Goal: Use online tool/utility: Utilize a website feature to perform a specific function

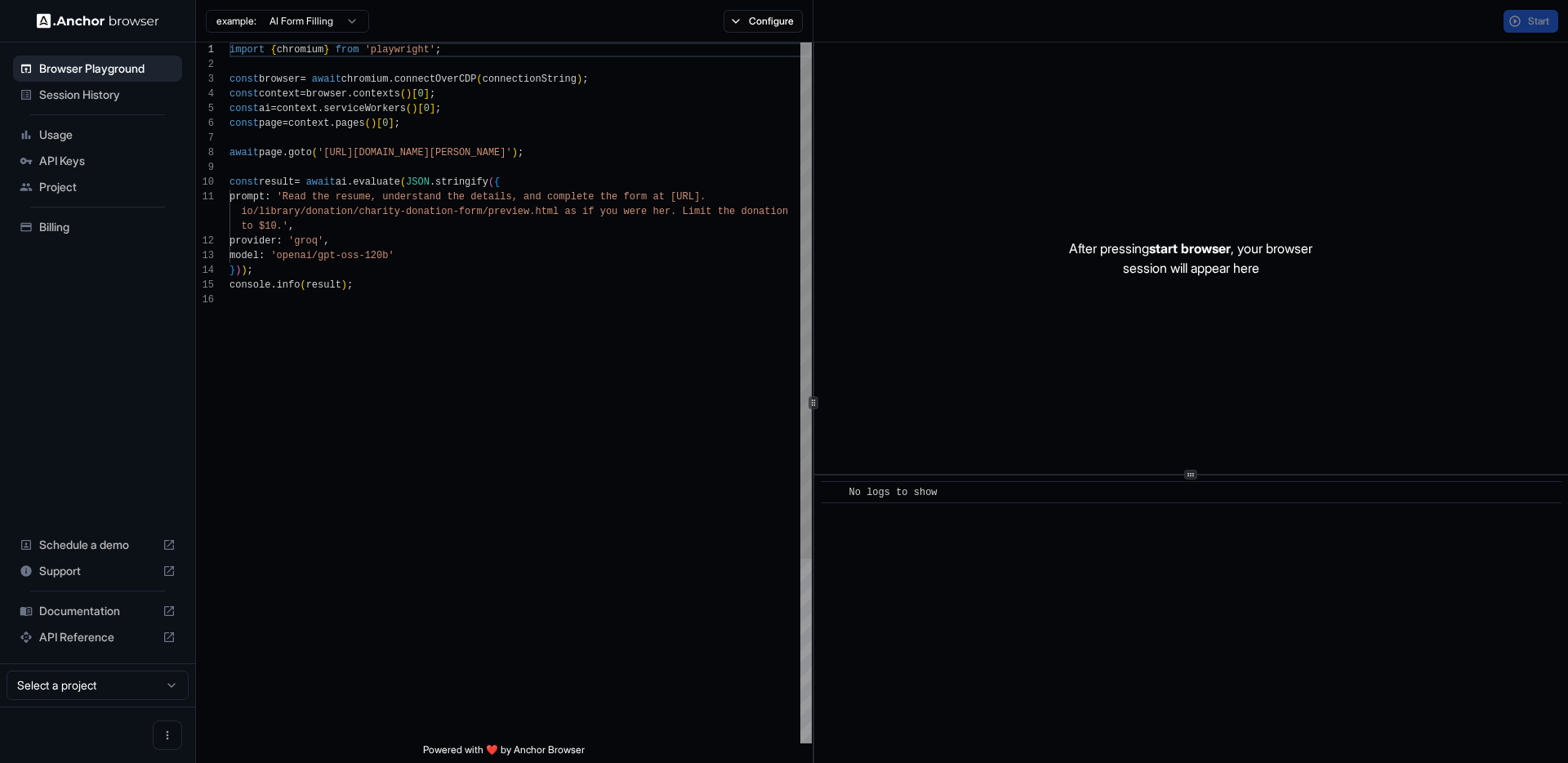
scroll to position [147, 0]
click at [776, 31] on div "example: AI Form Filling Configure" at bounding box center [504, 21] width 617 height 43
click at [775, 18] on button "Configure" at bounding box center [763, 21] width 79 height 23
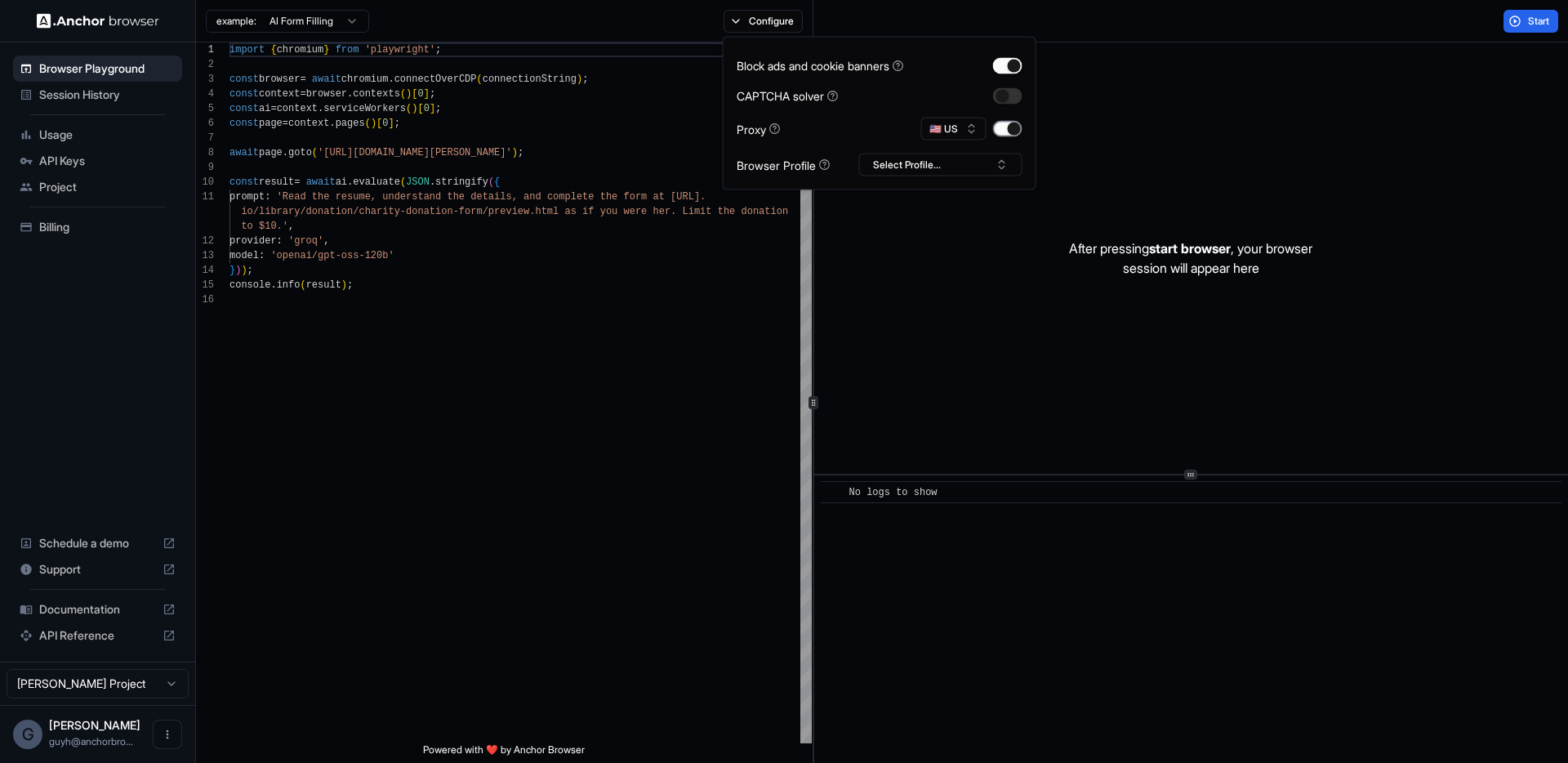
click at [1006, 133] on button "button" at bounding box center [1007, 128] width 29 height 16
click at [1005, 132] on button "button" at bounding box center [1007, 128] width 29 height 16
drag, startPoint x: 567, startPoint y: 373, endPoint x: 510, endPoint y: 277, distance: 111.6
click at [567, 373] on div "import { chromium } from 'playwright' ; const browser = await chromium . connec…" at bounding box center [520, 518] width 583 height 950
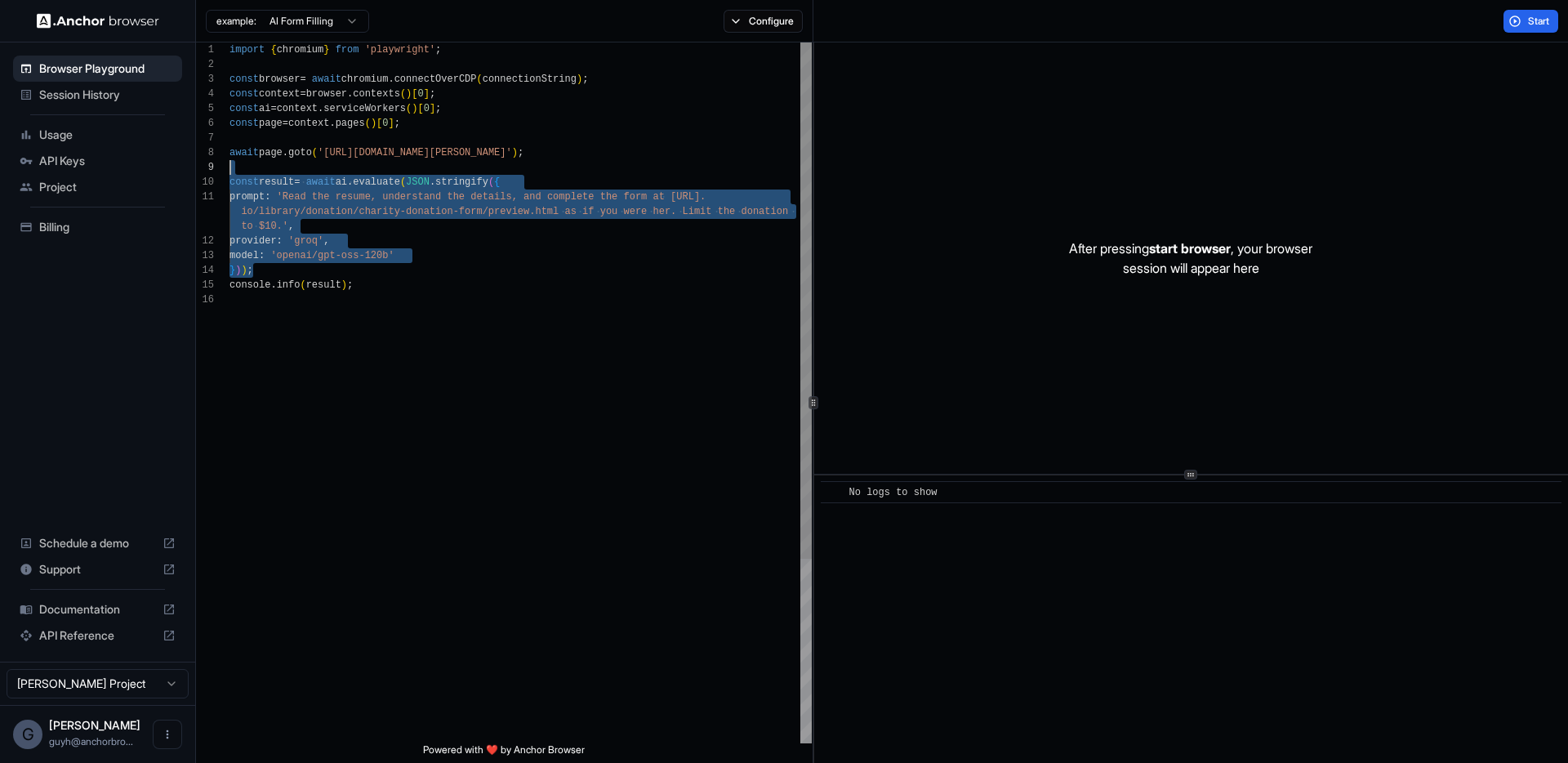
drag, startPoint x: 510, startPoint y: 277, endPoint x: 386, endPoint y: 185, distance: 154.4
click at [386, 185] on div "import { chromium } from 'playwright' ; const browser = await chromium . connec…" at bounding box center [520, 518] width 583 height 950
click at [452, 194] on div "import { chromium } from 'playwright' ; const browser = await chromium . connec…" at bounding box center [520, 518] width 583 height 950
click at [381, 384] on div "import { chromium } from 'playwright' ; const browser = await chromium . connec…" at bounding box center [520, 518] width 583 height 950
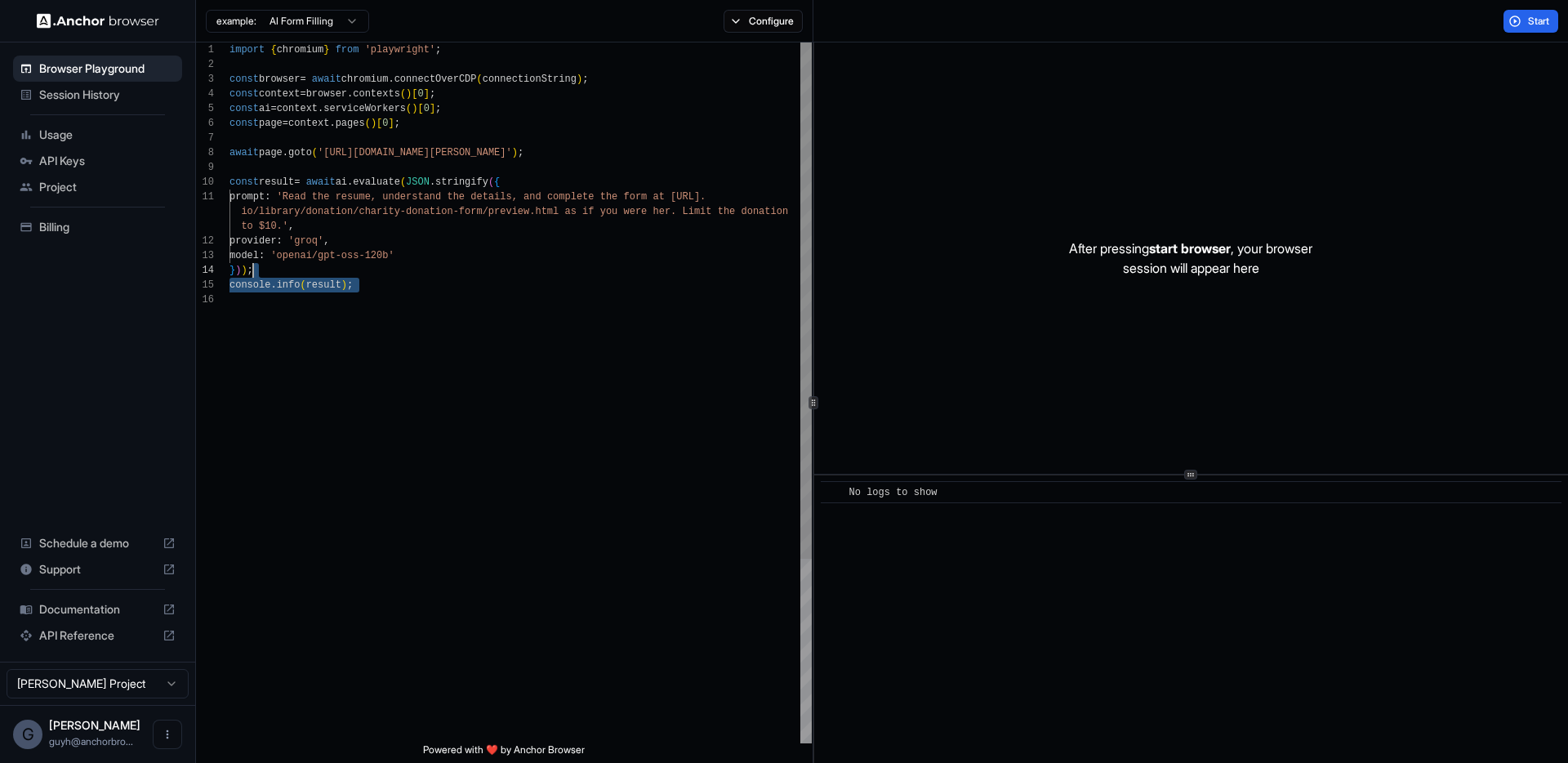
scroll to position [133, 0]
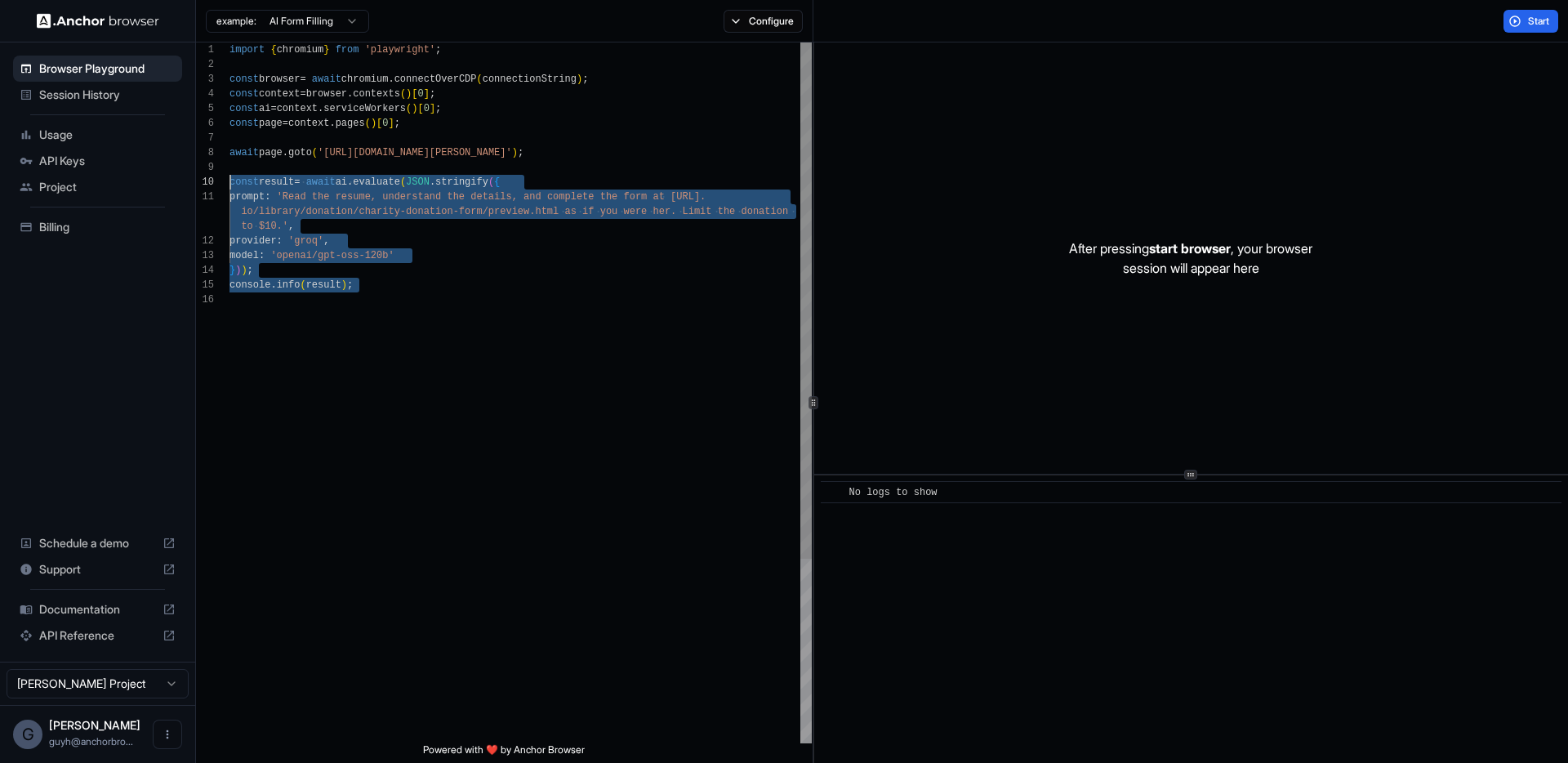
drag, startPoint x: 300, startPoint y: 304, endPoint x: 195, endPoint y: 179, distance: 163.2
click at [229, 179] on div "import { chromium } from 'playwright' ; const browser = await chromium . connec…" at bounding box center [520, 518] width 583 height 950
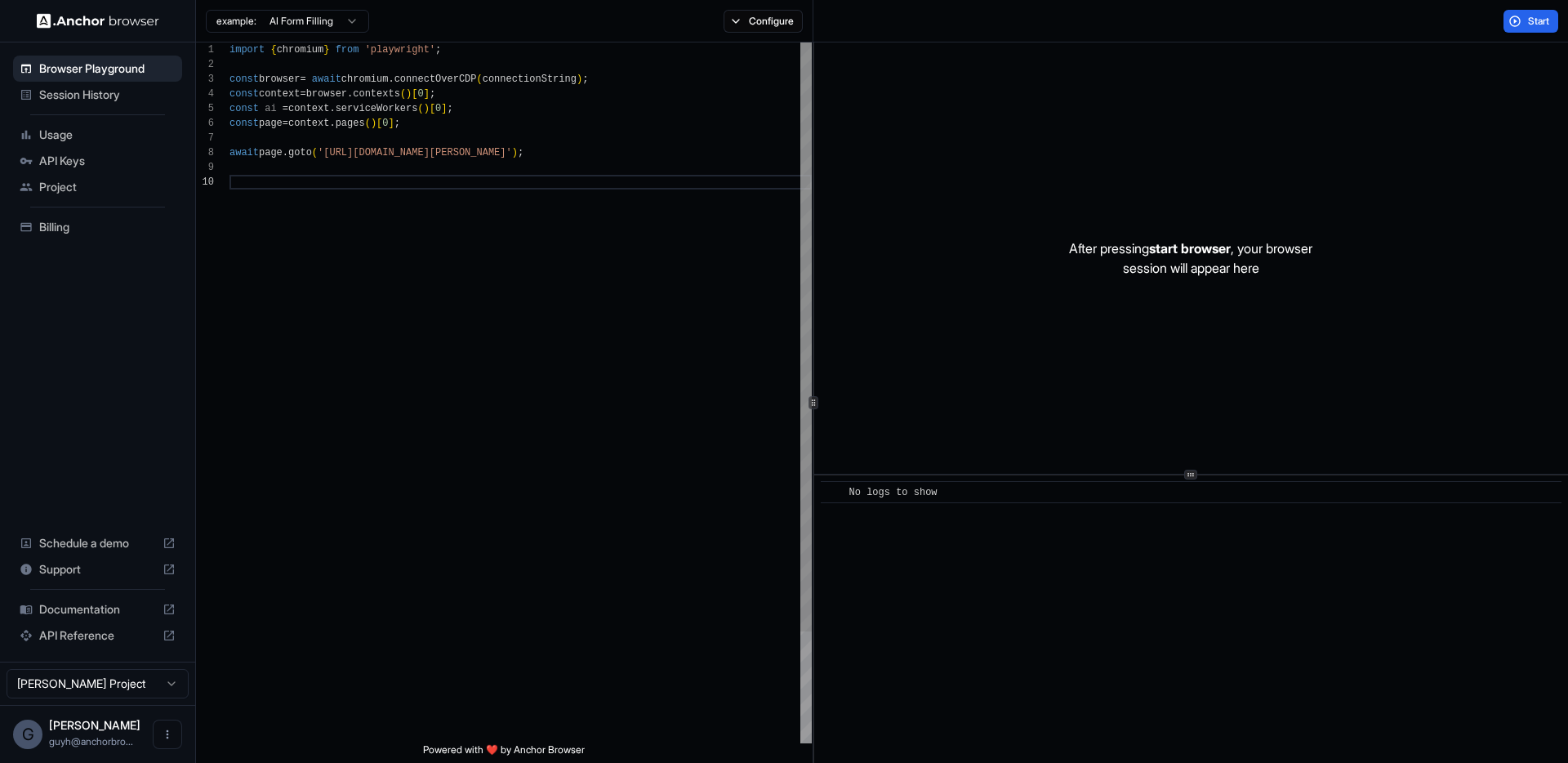
click at [545, 174] on div "import { chromium } from 'playwright' ; const browser = await chromium . connec…" at bounding box center [520, 459] width 583 height 833
drag, startPoint x: 562, startPoint y: 150, endPoint x: 330, endPoint y: 155, distance: 232.1
click at [330, 155] on div "import { chromium } from 'playwright' ; const browser = await chromium . connec…" at bounding box center [520, 459] width 583 height 833
click at [1529, 20] on span "Start" at bounding box center [1539, 22] width 23 height 13
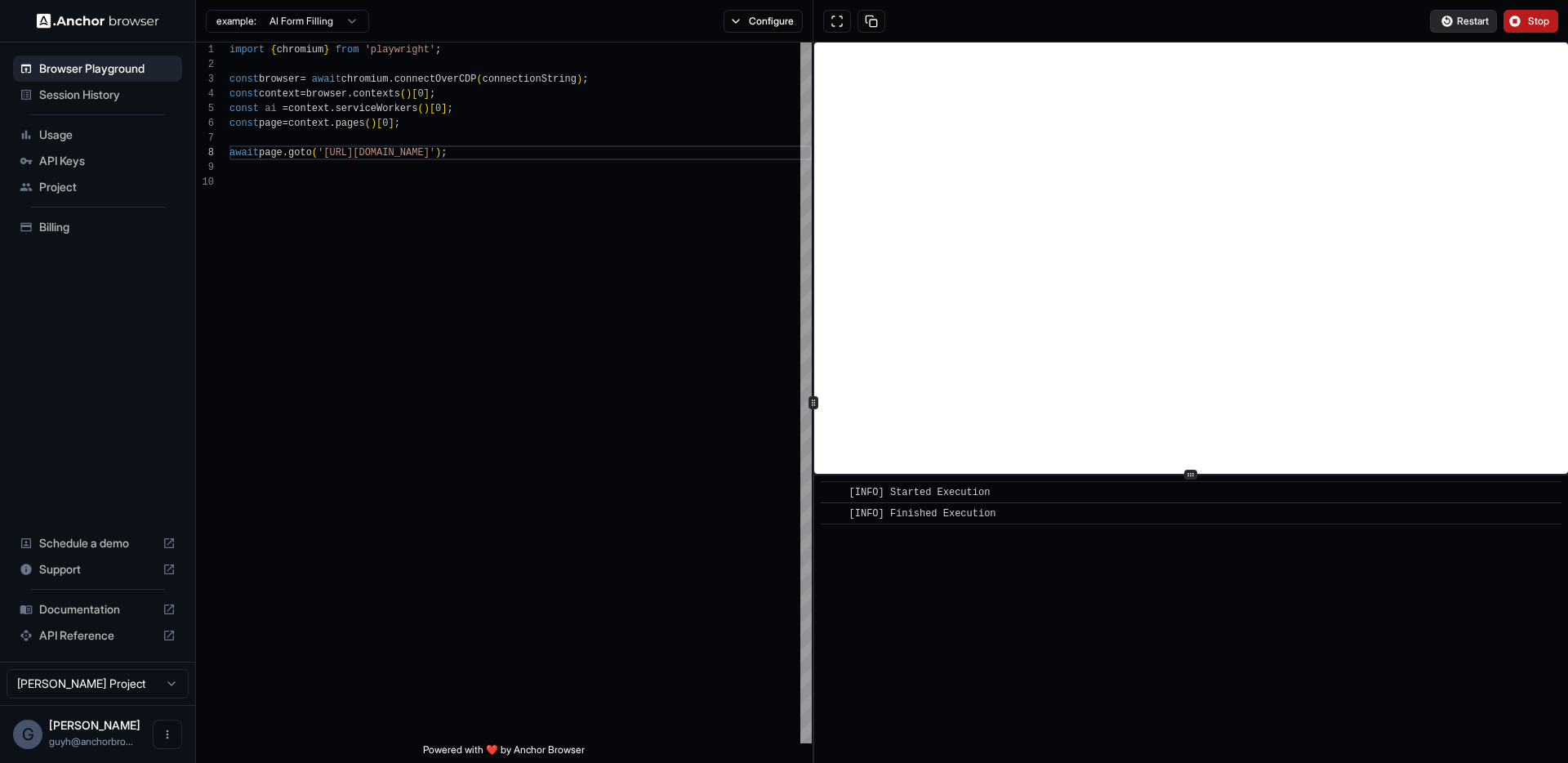
click at [1466, 20] on span "Restart" at bounding box center [1472, 22] width 32 height 13
click at [1453, 24] on button "Restart" at bounding box center [1463, 21] width 67 height 23
click at [779, 37] on div "example: AI Form Filling Configure" at bounding box center [504, 21] width 617 height 43
click at [781, 20] on button "Configure" at bounding box center [763, 21] width 79 height 23
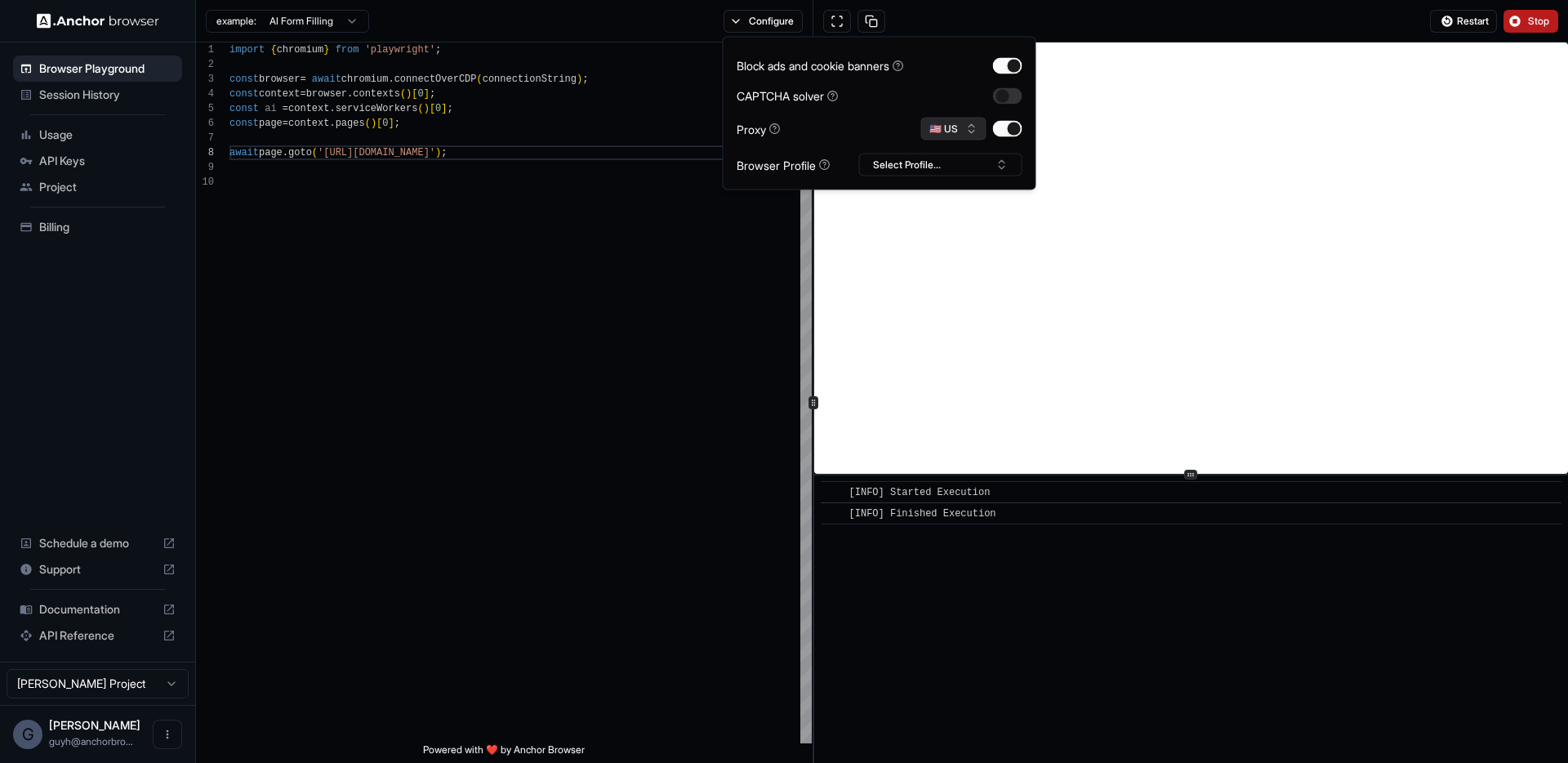
click at [929, 124] on button "🇺🇸 US" at bounding box center [954, 128] width 65 height 23
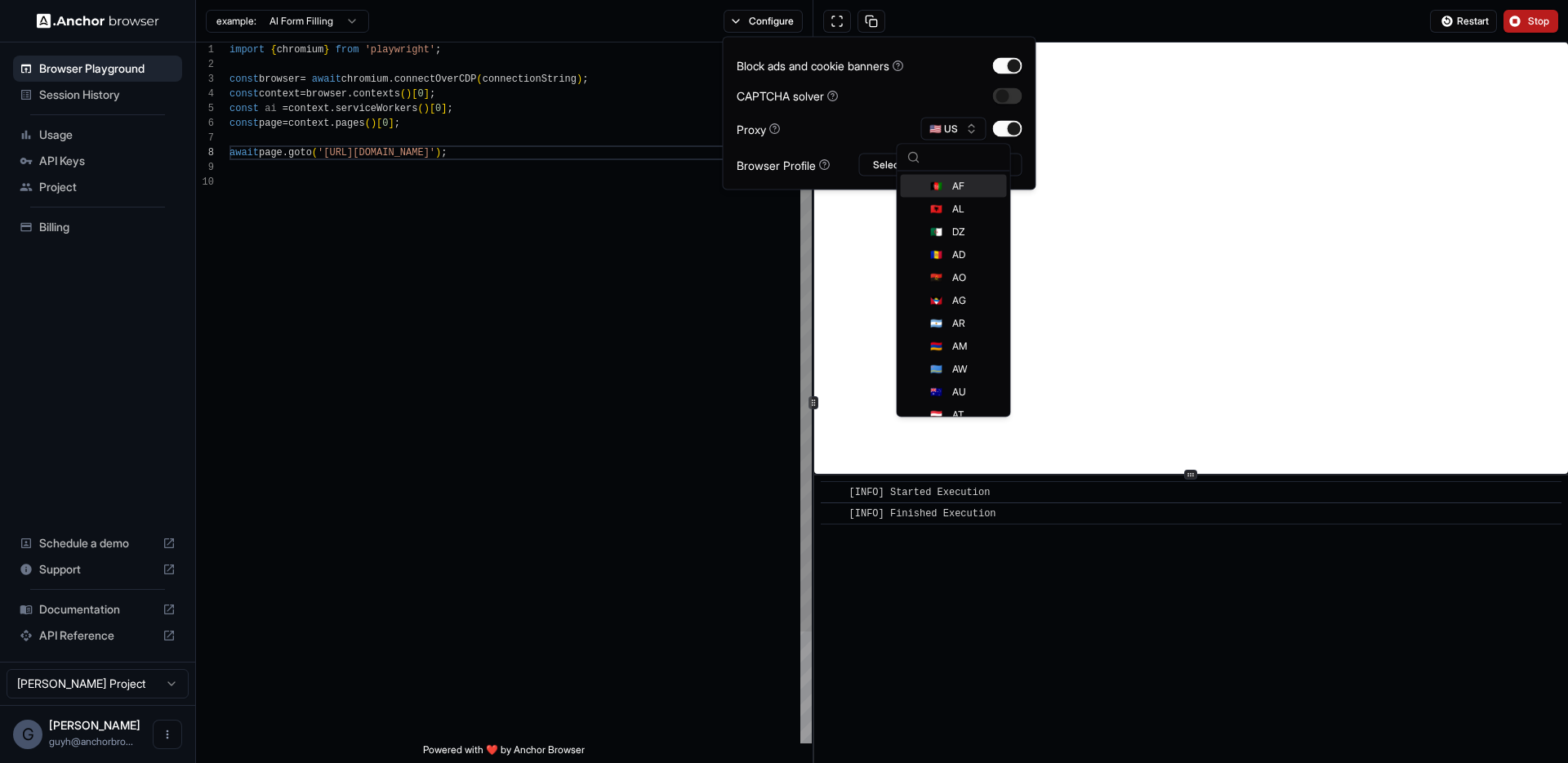
click at [677, 348] on div "import { chromium } from 'playwright' ; const browser = await chromium . connec…" at bounding box center [520, 459] width 583 height 833
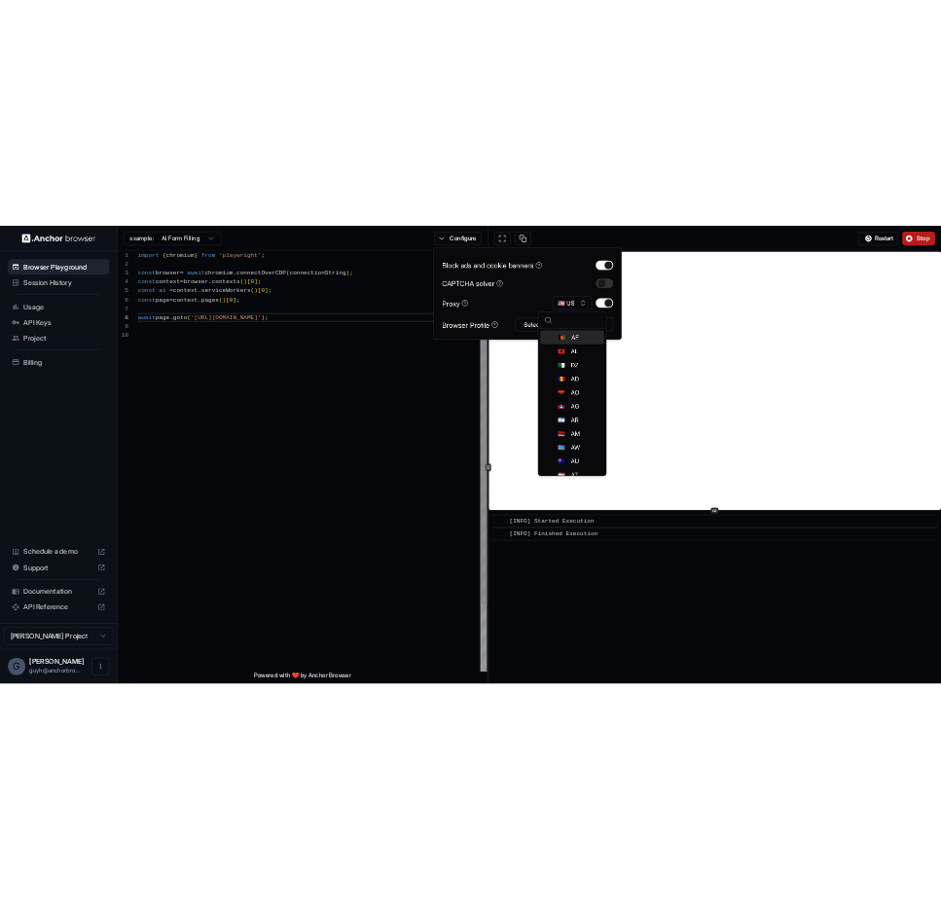
scroll to position [158, 0]
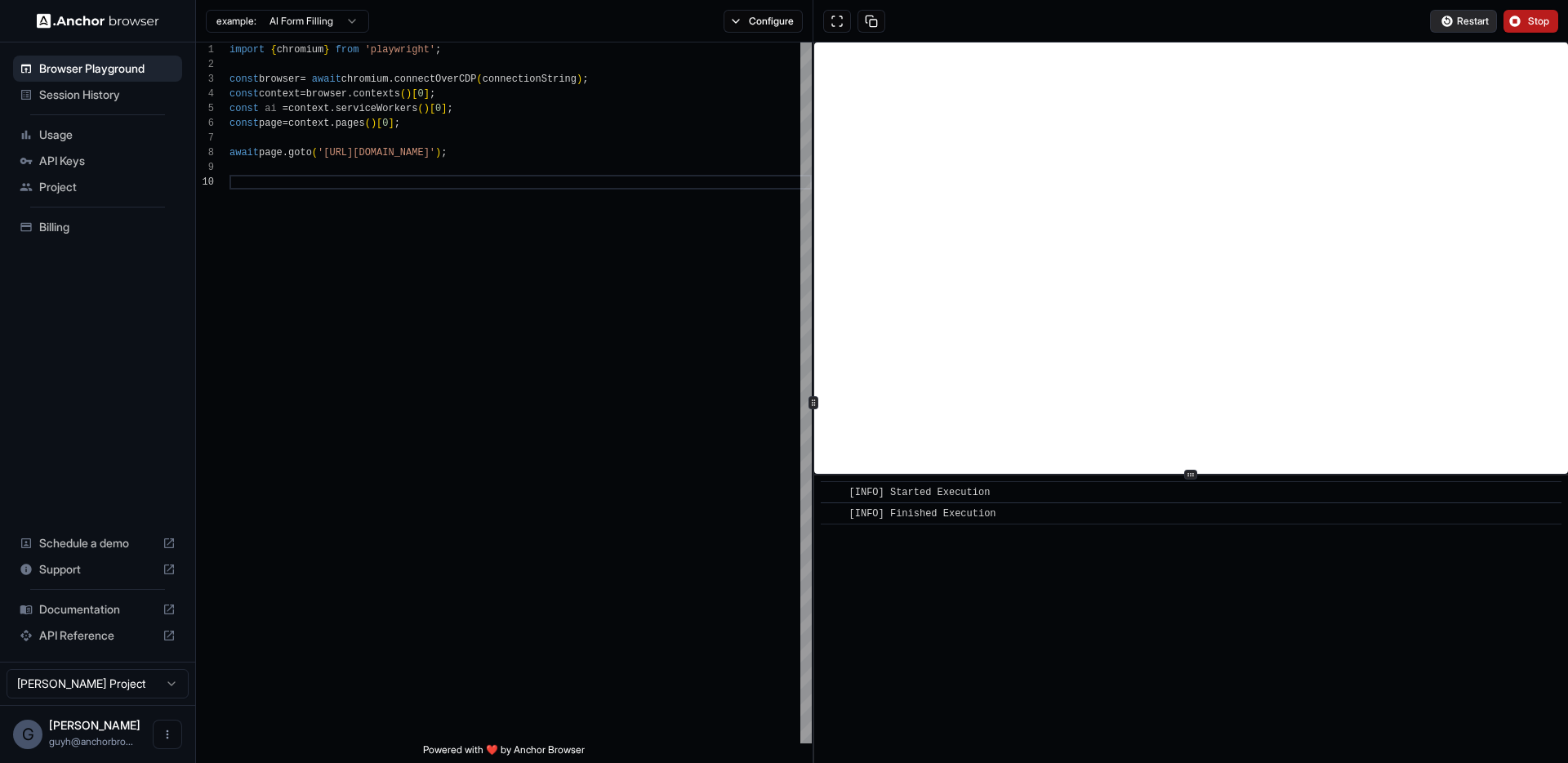
click at [1466, 27] on button "Restart" at bounding box center [1463, 21] width 67 height 23
click at [1479, 20] on span "Restart" at bounding box center [1472, 22] width 32 height 13
click at [1466, 20] on span "Restart" at bounding box center [1472, 22] width 32 height 13
click at [1477, 19] on span "Restart" at bounding box center [1472, 22] width 32 height 13
click at [1478, 19] on span "Restart" at bounding box center [1472, 22] width 32 height 13
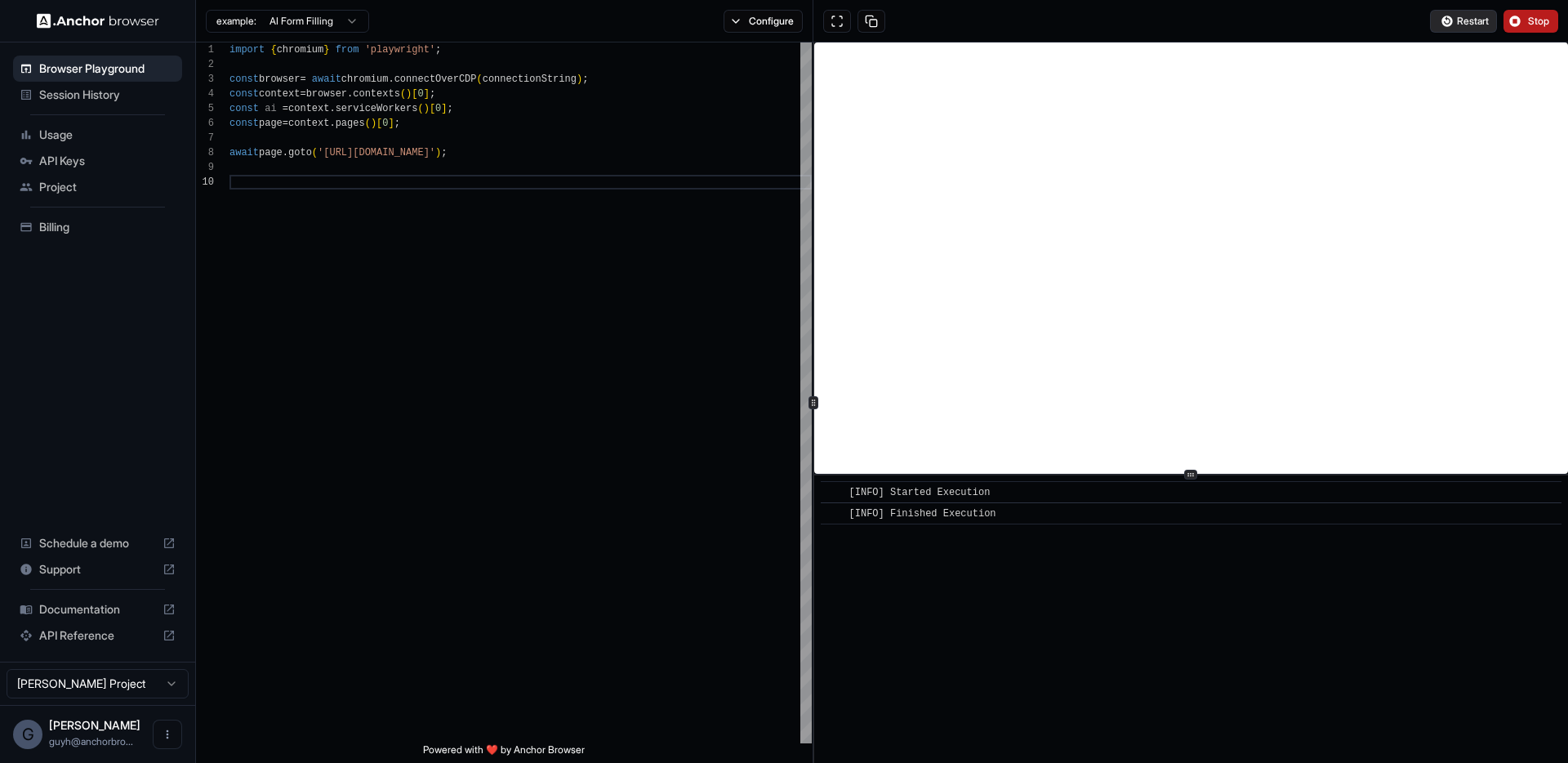
click at [1471, 13] on button "Restart" at bounding box center [1463, 21] width 67 height 23
click at [1457, 18] on span "Restart" at bounding box center [1472, 22] width 32 height 13
type textarea "**********"
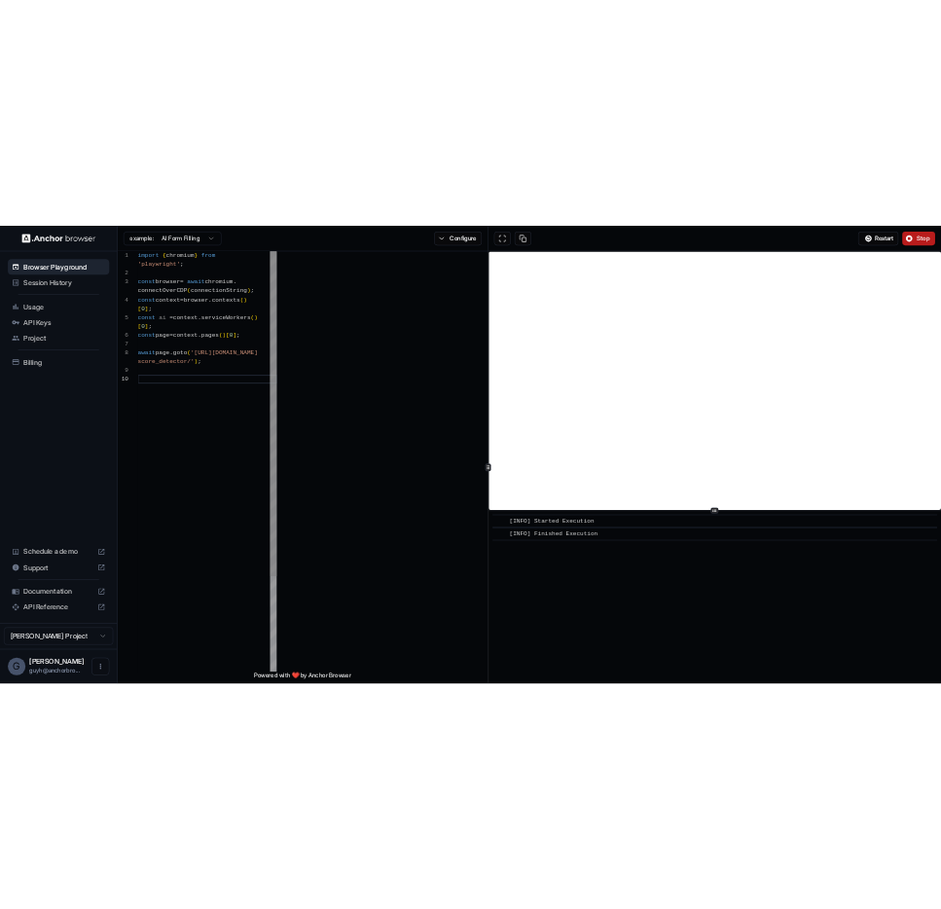
scroll to position [70, 0]
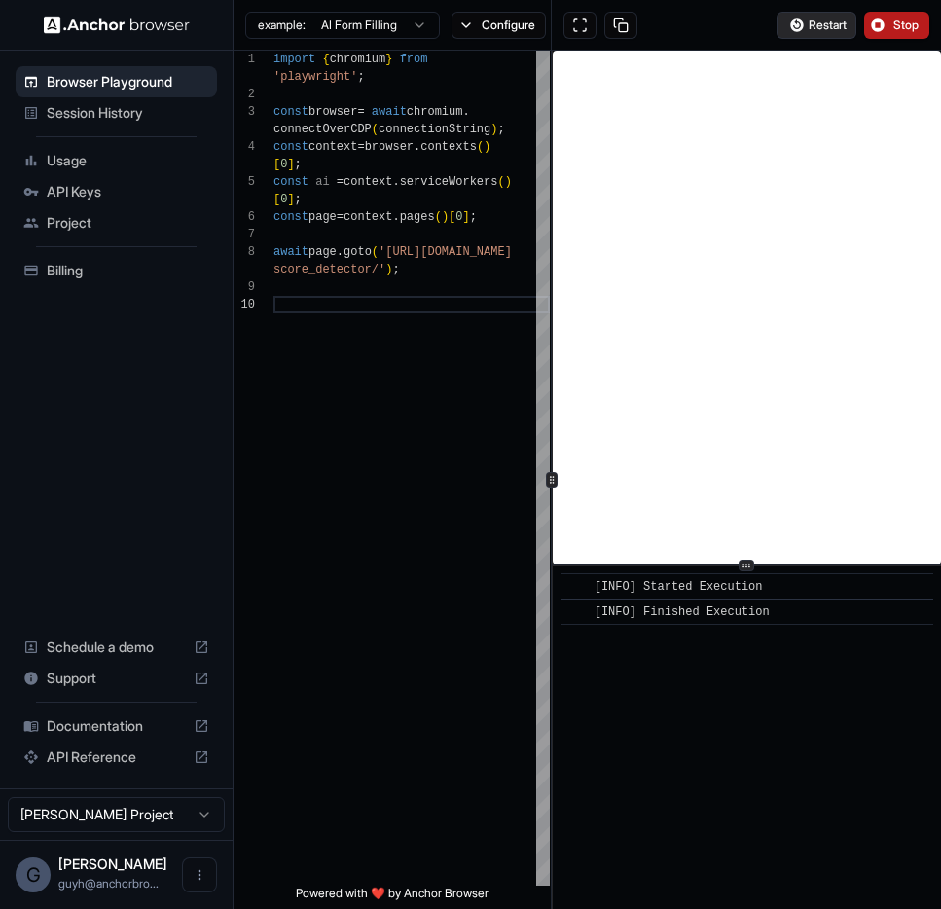
click at [832, 30] on span "Restart" at bounding box center [827, 26] width 38 height 16
click at [889, 35] on button "Stop" at bounding box center [896, 25] width 65 height 27
